Goal: Navigation & Orientation: Go to known website

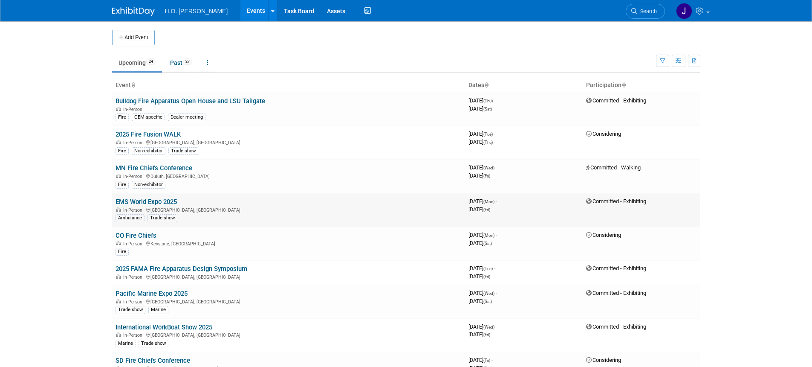
click at [141, 202] on link "EMS World Expo 2025" at bounding box center [146, 202] width 61 height 8
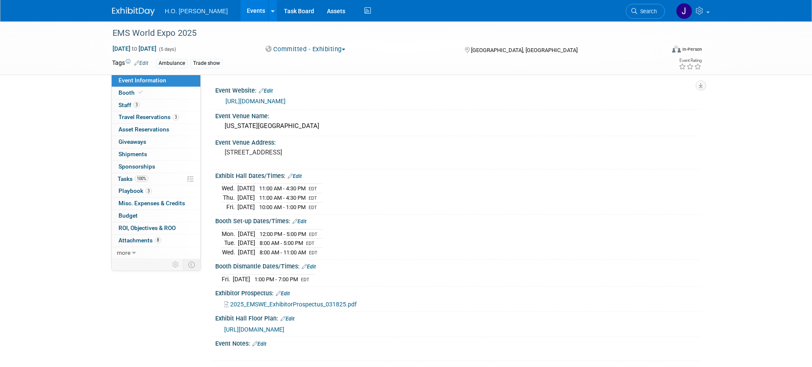
click at [286, 102] on link "https://www.hmpglobalevents.com/emsworldexpo" at bounding box center [255, 101] width 60 height 7
